Goal: Use online tool/utility: Utilize a website feature to perform a specific function

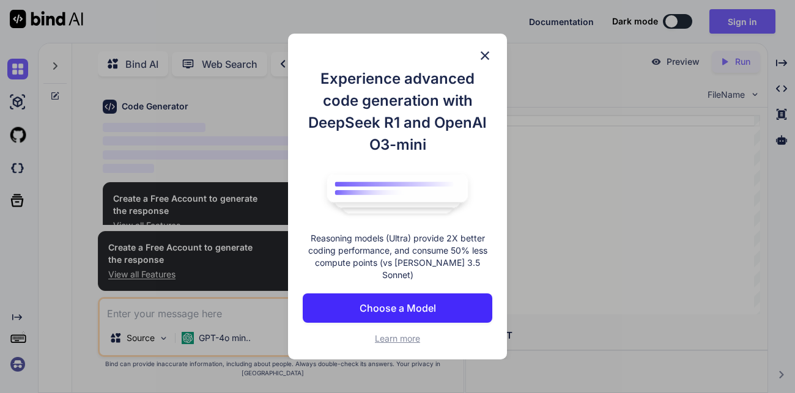
scroll to position [43, 0]
click at [488, 58] on img at bounding box center [485, 55] width 15 height 15
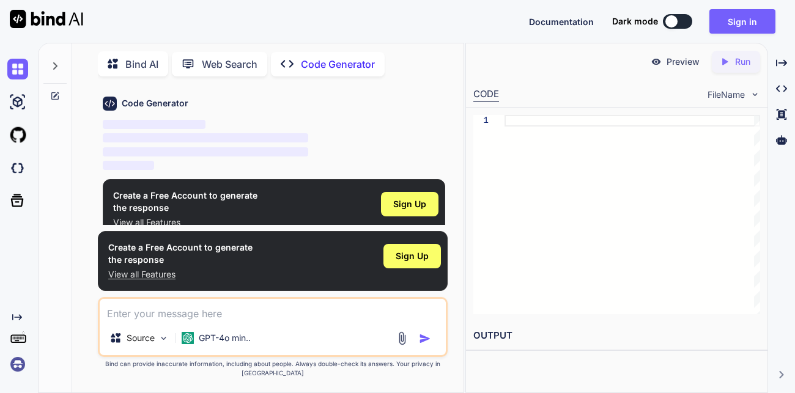
type textarea "x"
click at [729, 20] on button "Sign in" at bounding box center [743, 21] width 66 height 24
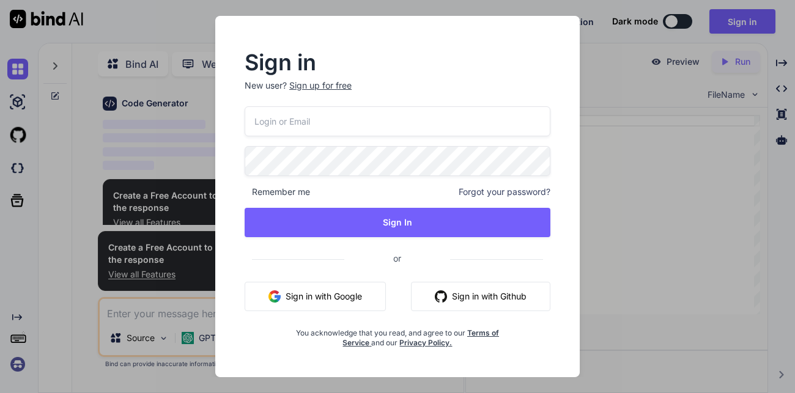
type input "[EMAIL_ADDRESS][DOMAIN_NAME]"
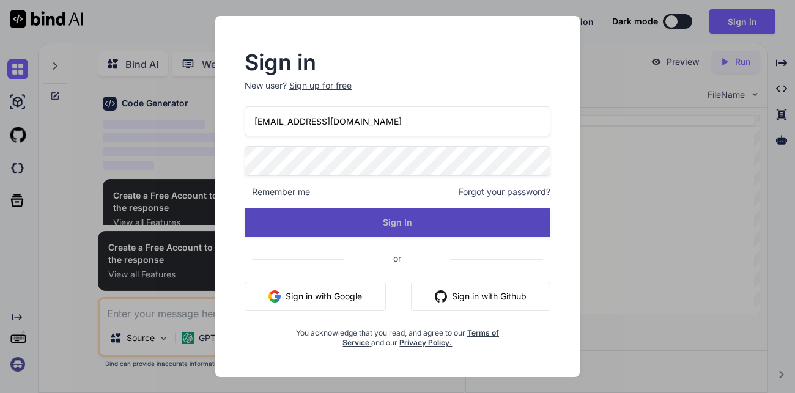
click at [396, 215] on button "Sign In" at bounding box center [398, 222] width 306 height 29
click at [410, 226] on button "Sign In" at bounding box center [398, 222] width 306 height 29
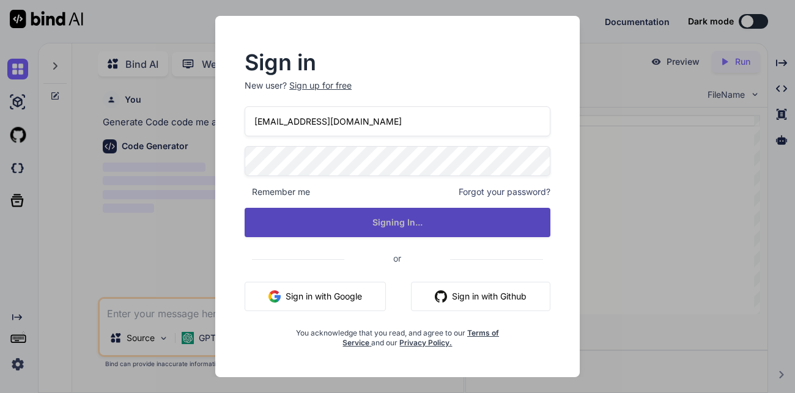
scroll to position [0, 0]
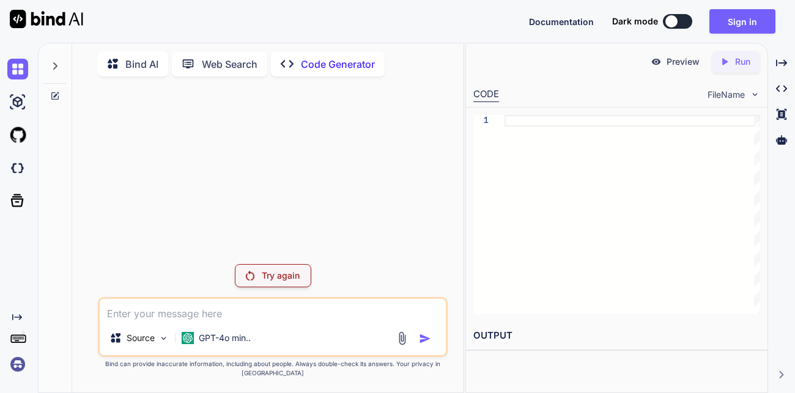
click at [267, 282] on p "Try again" at bounding box center [281, 276] width 38 height 12
click at [268, 282] on p "Try again" at bounding box center [281, 276] width 38 height 12
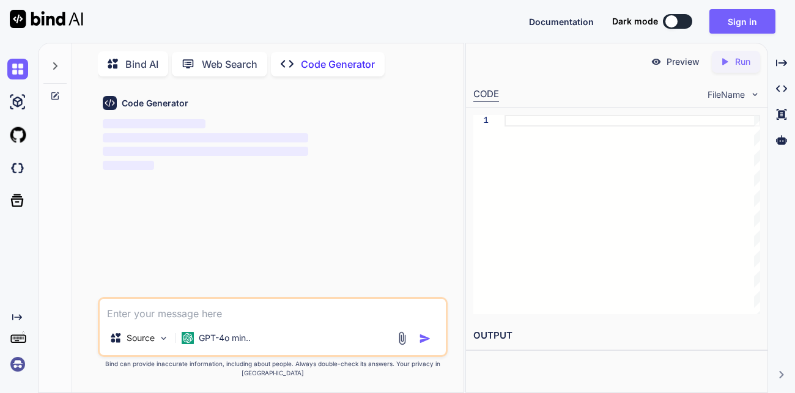
type textarea "x"
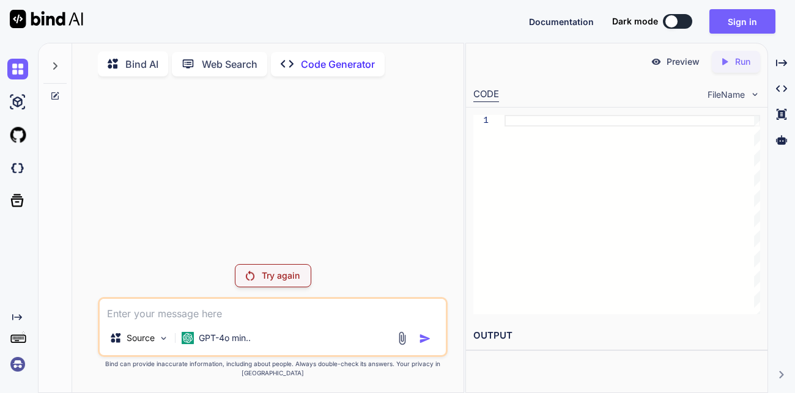
click at [245, 321] on textarea at bounding box center [273, 310] width 346 height 22
type textarea "c"
type textarea "x"
type textarea "co"
type textarea "x"
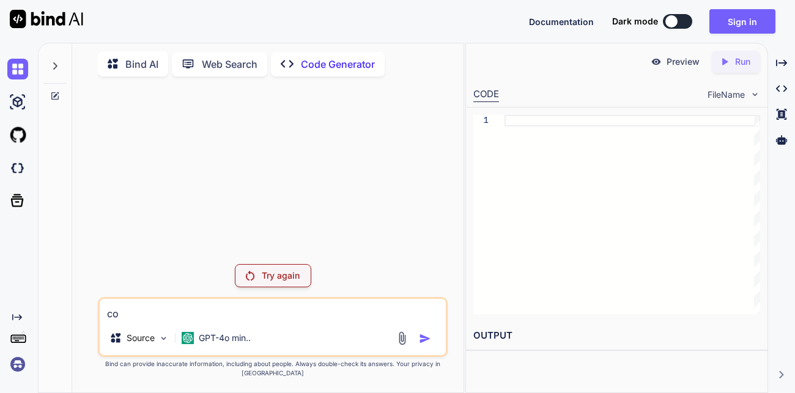
type textarea "cod"
type textarea "x"
type textarea "code"
type textarea "x"
type textarea "code"
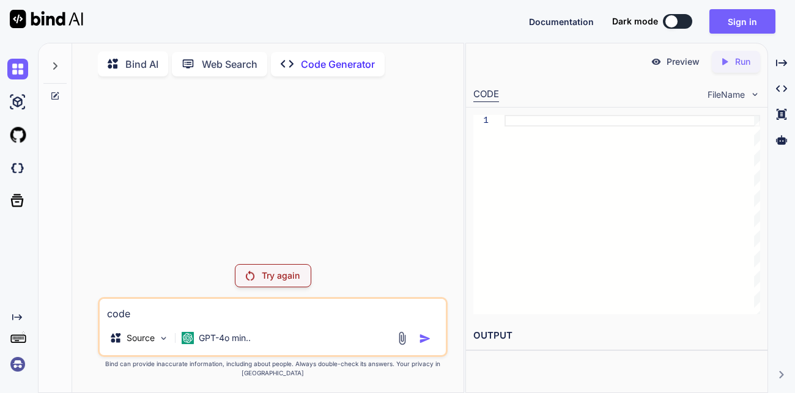
type textarea "x"
type textarea "code m"
type textarea "x"
type textarea "code me"
type textarea "x"
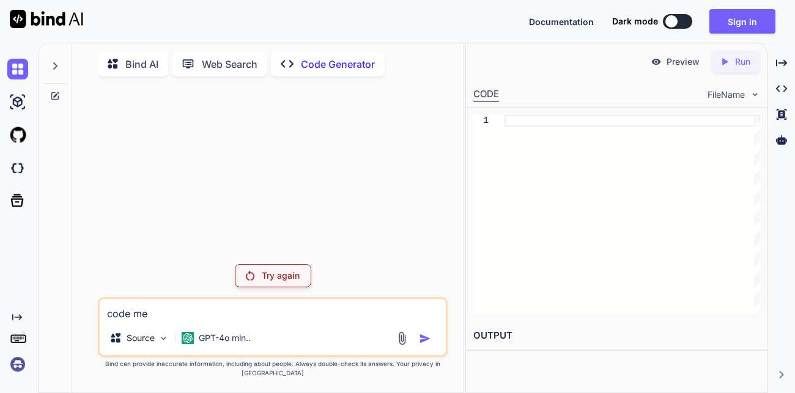
type textarea "code me"
type textarea "x"
type textarea "code me a"
type textarea "x"
type textarea "code me a"
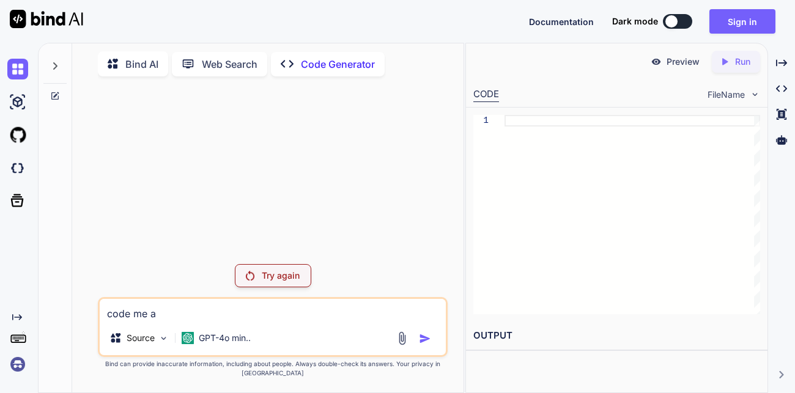
type textarea "x"
type textarea "code me a v"
type textarea "x"
type textarea "code me a vs"
type textarea "x"
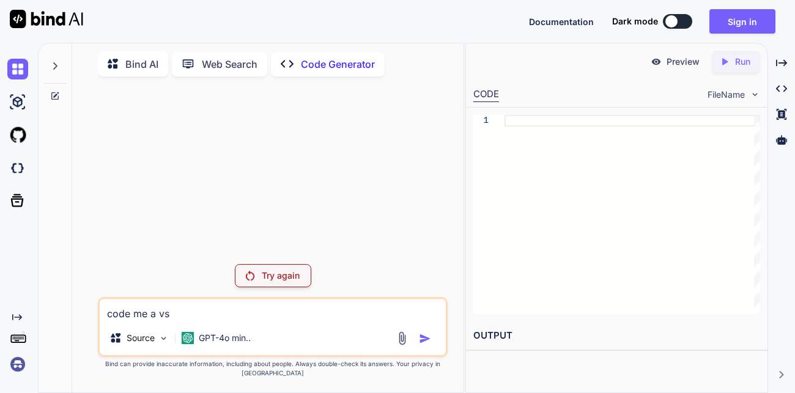
type textarea "code me a vst"
type textarea "x"
type textarea "code me a vst"
type textarea "x"
type textarea "code me a vst o"
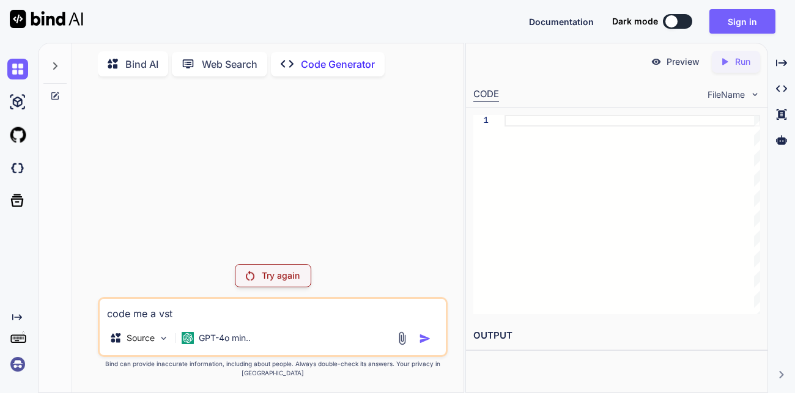
type textarea "x"
type textarea "code me a vst of"
type textarea "x"
type textarea "code me a vst of"
type textarea "x"
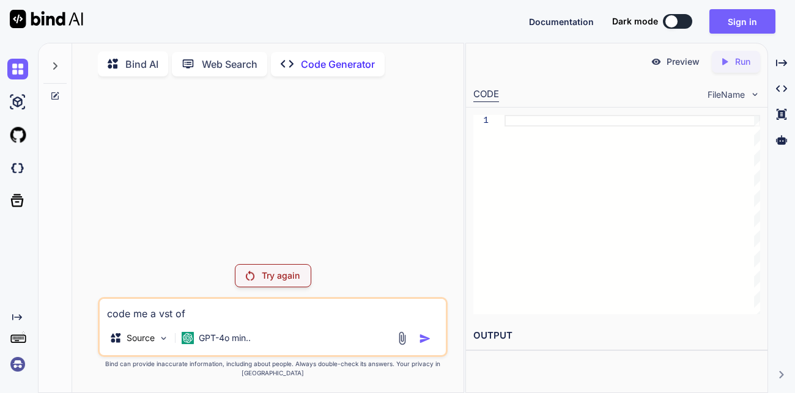
type textarea "code me a vst of t"
type textarea "x"
type textarea "code me a vst of th"
type textarea "x"
type textarea "code me a vst of the"
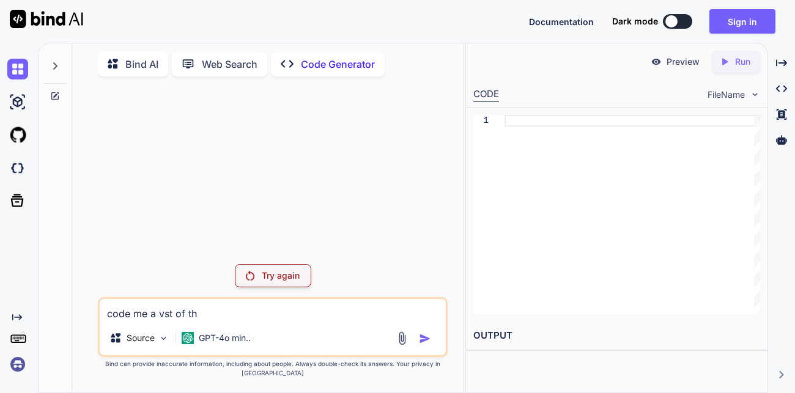
type textarea "x"
type textarea "code me a vst of the"
type textarea "x"
type textarea "code me a vst of the j"
type textarea "x"
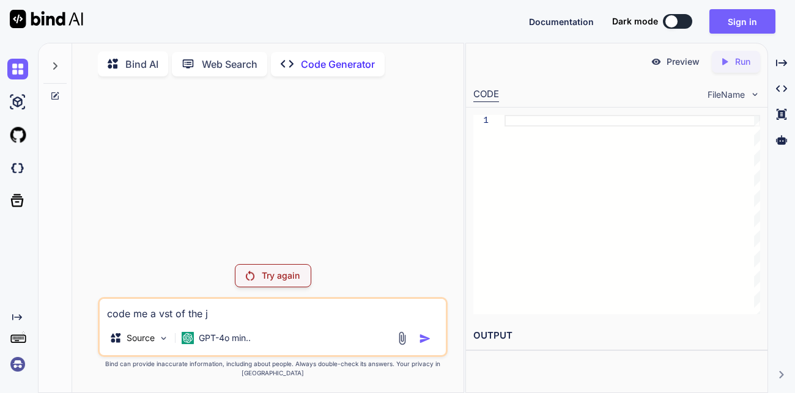
type textarea "code me a vst of the jt"
type textarea "x"
type textarea "code me a vst of the jtm"
type textarea "x"
type textarea "code me a vst of the jtm"
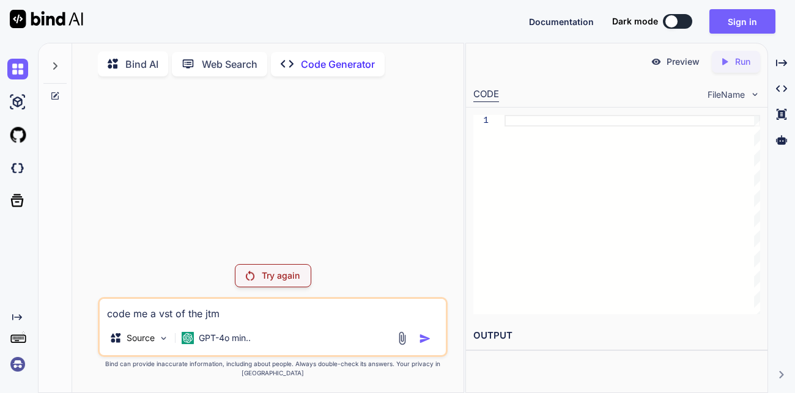
type textarea "x"
type textarea "code me a vst of the jtm 4"
type textarea "x"
type textarea "code me a vst of the jtm 45"
type textarea "x"
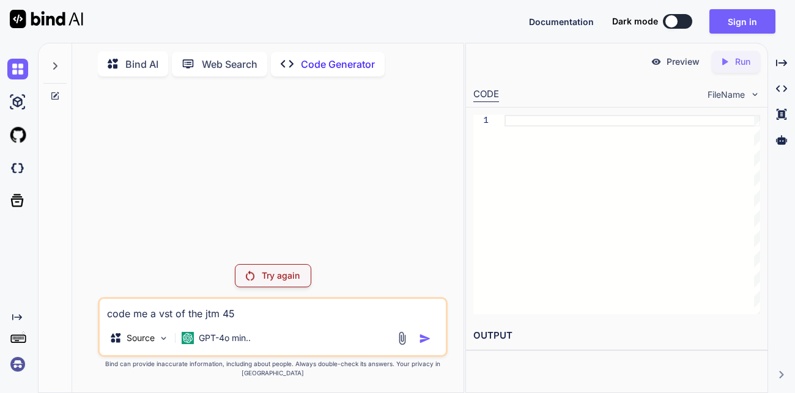
type textarea "code me a vst of the jtm 45"
type textarea "x"
type textarea "code me a vst of the jtm 45 i"
type textarea "x"
type textarea "code me a vst of the jtm 45 in"
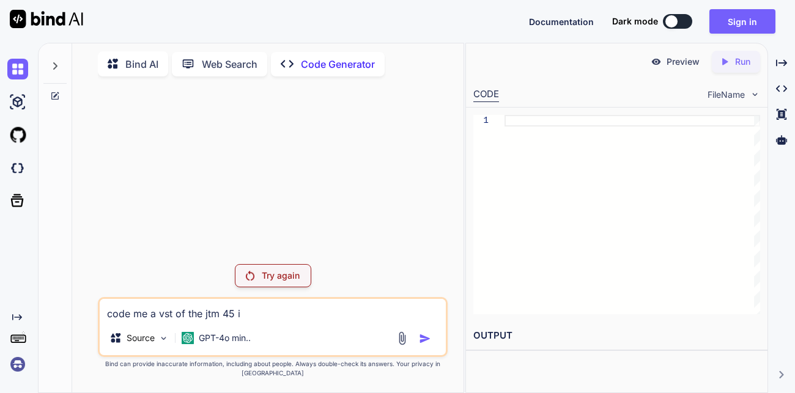
type textarea "x"
type textarea "code me a vst of the jtm 45 in"
type textarea "x"
type textarea "code me a vst of the jtm 45 in a"
type textarea "x"
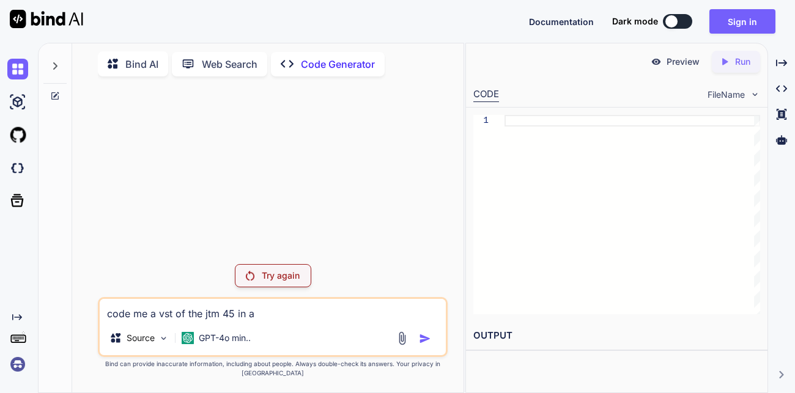
type textarea "code me a vst of the jtm 45 in am"
type textarea "x"
type textarea "code me a vst of the jtm 45 in amp"
type textarea "x"
type textarea "code me a vst of the jtm 45 in amp"
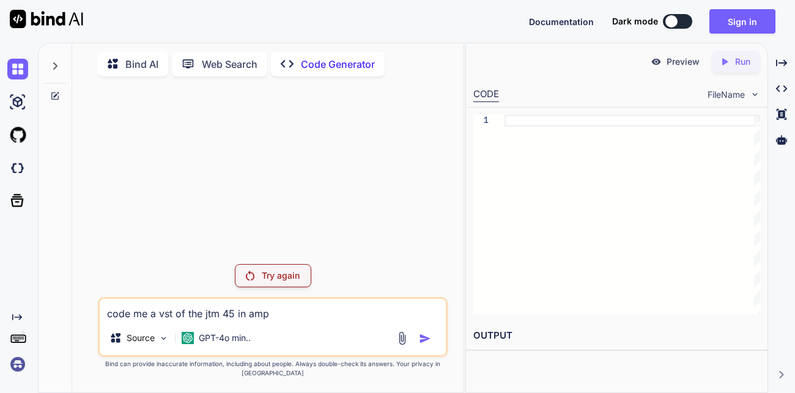
type textarea "x"
type textarea "code me a vst of the jtm 45 in amp u"
type textarea "x"
type textarea "code me a vst of the jtm 45 in amp ui"
type textarea "x"
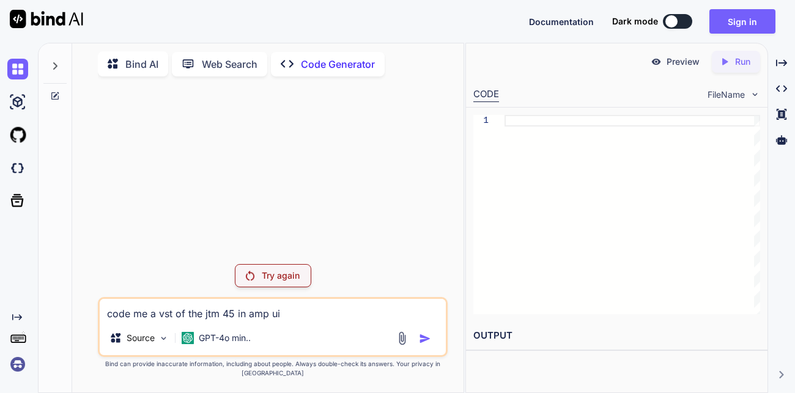
type textarea "code me a vst of the jtm 45 in amp ui"
type textarea "x"
type textarea "code me a vst of the jtm 45 in amp ui f"
type textarea "x"
type textarea "code me a vst of the jtm 45 in amp ui fo"
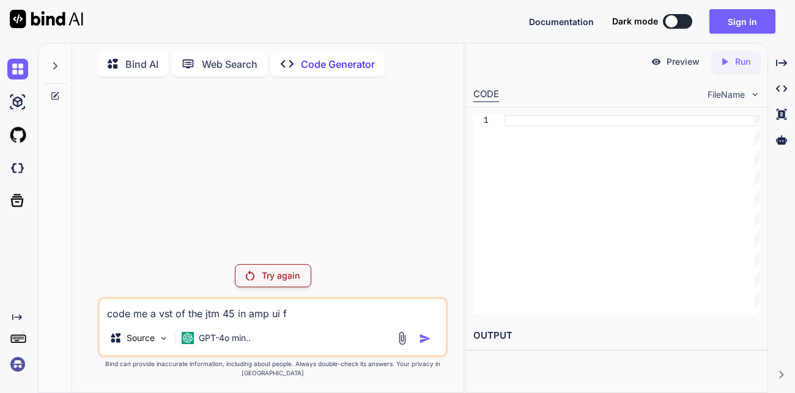
type textarea "x"
type textarea "code me a vst of the jtm 45 in amp ui for"
type textarea "x"
type textarea "code me a vst of the jtm 45 in amp ui form"
type textarea "x"
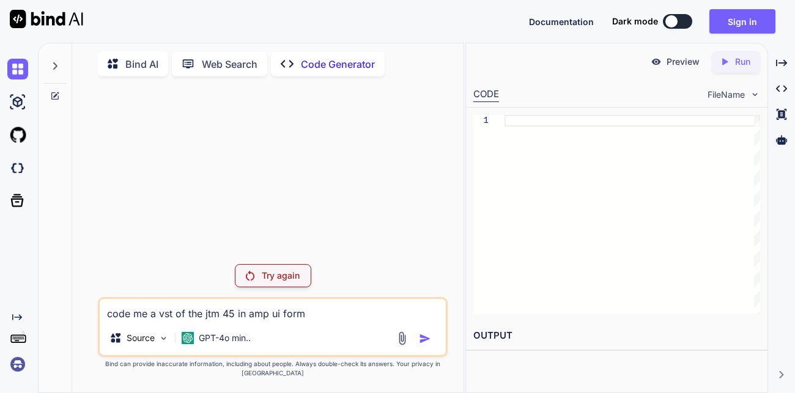
type textarea "code me a vst of the jtm 45 in amp ui forma"
type textarea "x"
type textarea "code me a vst of the jtm 45 in amp ui format"
type textarea "x"
type textarea "code me a vst of the jtm 45 in amp ui format"
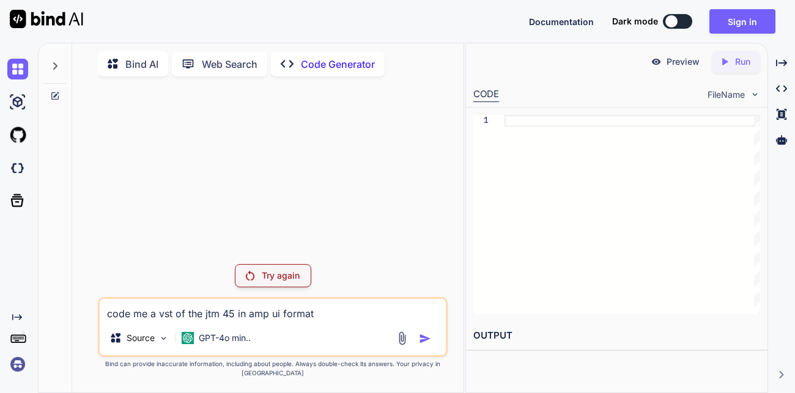
drag, startPoint x: 335, startPoint y: 321, endPoint x: 35, endPoint y: 324, distance: 299.8
click at [35, 324] on div "Created with Pixso. Bind AI Web Search Created with Pixso. Code Generator Try a…" at bounding box center [397, 218] width 795 height 351
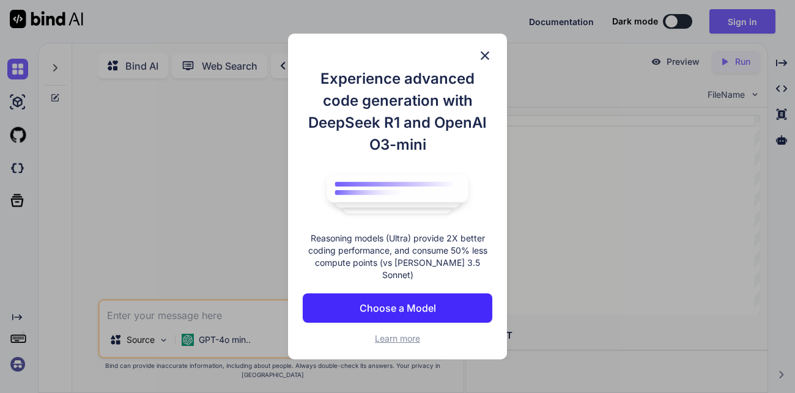
click at [489, 75] on h1 "Experience advanced code generation with DeepSeek R1 and OpenAI O3-mini" at bounding box center [398, 112] width 190 height 88
click at [488, 71] on div "Experience advanced code generation with DeepSeek R1 and OpenAI O3-mini Reasoni…" at bounding box center [397, 197] width 219 height 327
type textarea "x"
click at [486, 63] on img at bounding box center [485, 55] width 15 height 15
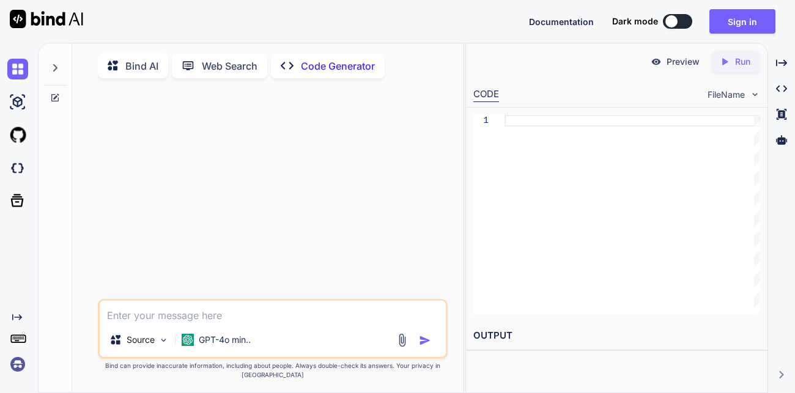
click at [289, 323] on textarea at bounding box center [273, 312] width 346 height 22
paste textarea "code me a vst of the jtm 45 in amp ui format"
type textarea "code me a vst of the jtm 45 in amp ui format"
type textarea "x"
type textarea "code me a vst of the jtm 45 in amp ui format"
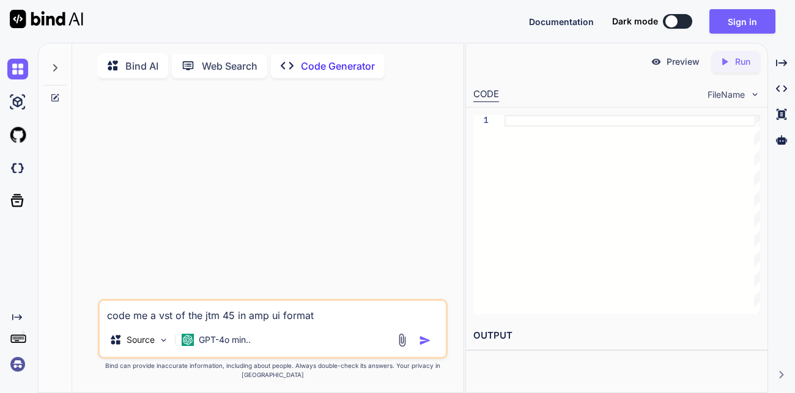
click at [424, 347] on img "button" at bounding box center [425, 341] width 12 height 12
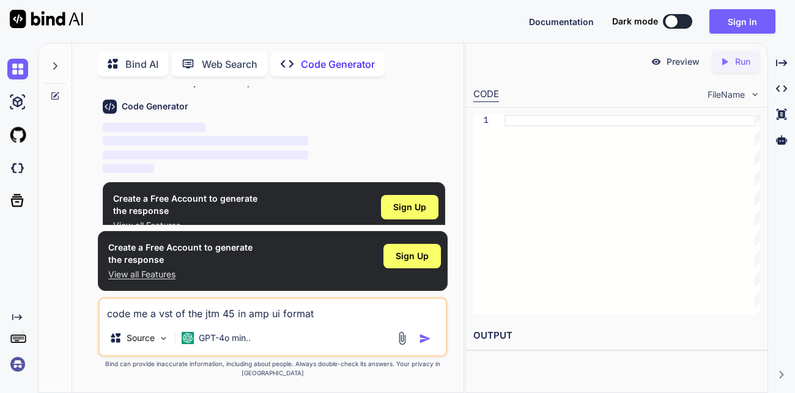
scroll to position [43, 0]
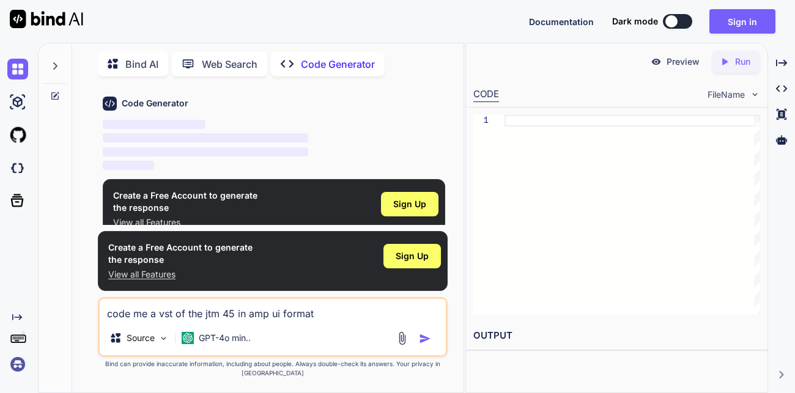
click at [381, 110] on div "Code Generator ‌ ‌ ‌ ‌" at bounding box center [274, 130] width 343 height 86
type textarea "x"
